Goal: Task Accomplishment & Management: Use online tool/utility

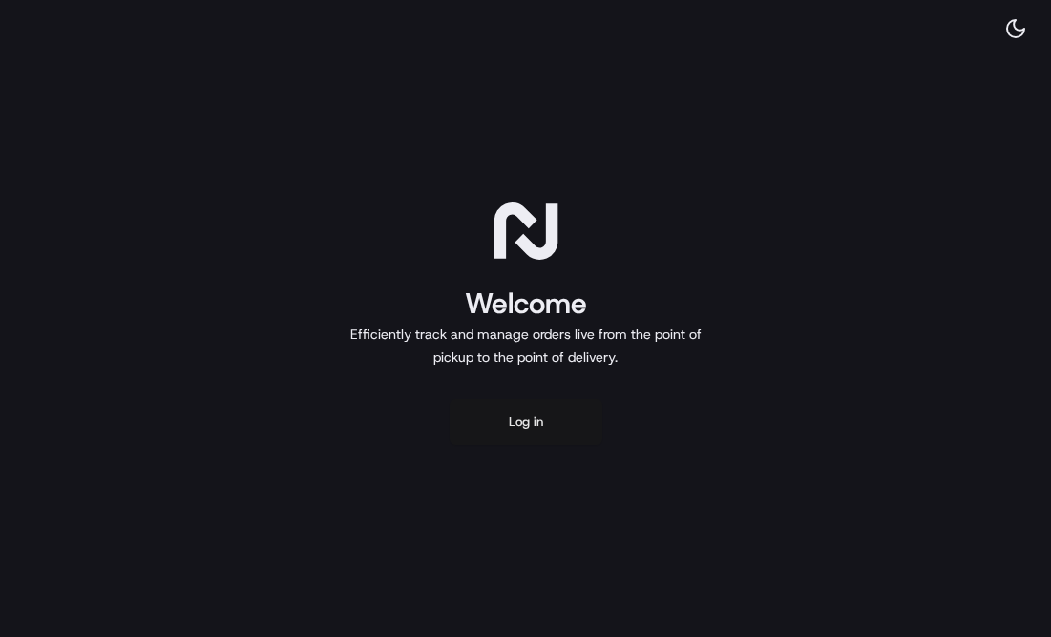
click at [469, 264] on button "Log in" at bounding box center [526, 422] width 153 height 46
